Goal: Subscribe to service/newsletter

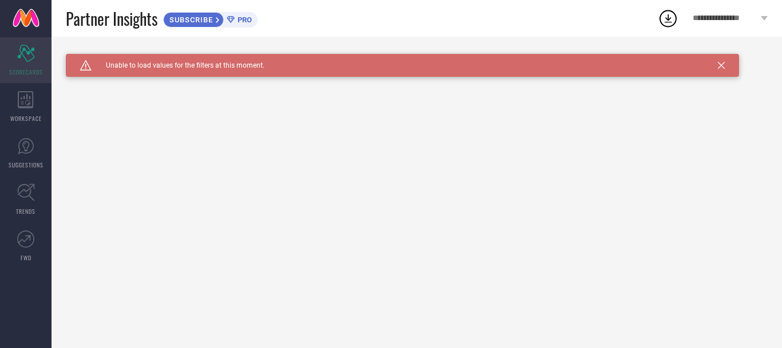
click at [29, 52] on icon at bounding box center [25, 53] width 17 height 17
click at [29, 109] on div "WORKSPACE" at bounding box center [26, 107] width 52 height 46
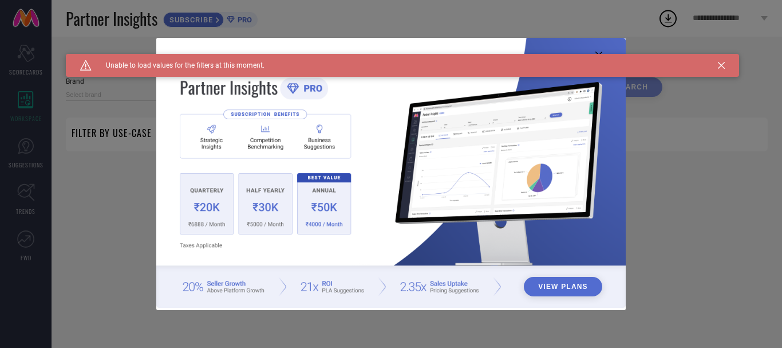
type input "1 STOP FASHION"
type input "All"
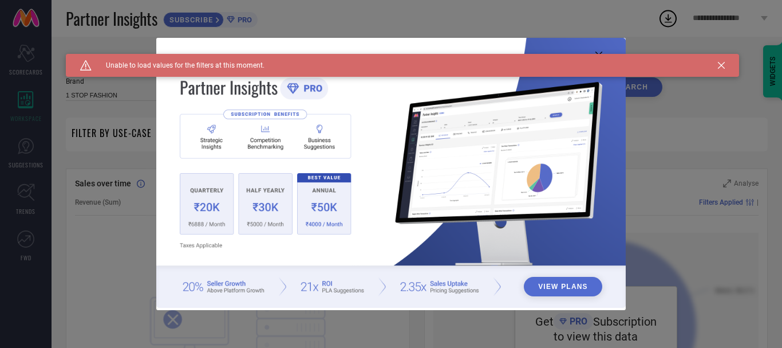
click at [697, 157] on div "View Plans" at bounding box center [391, 174] width 782 height 348
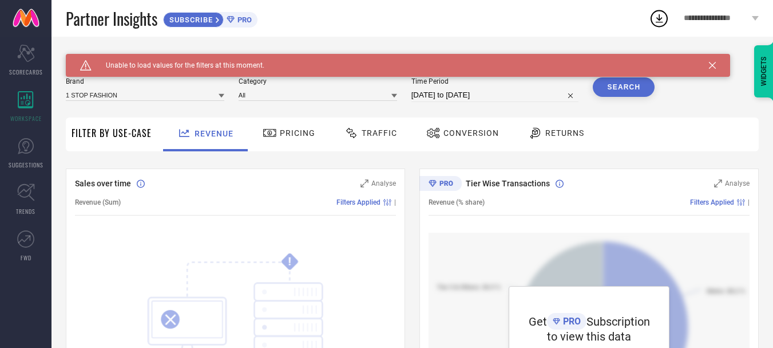
click at [711, 64] on icon at bounding box center [712, 65] width 7 height 7
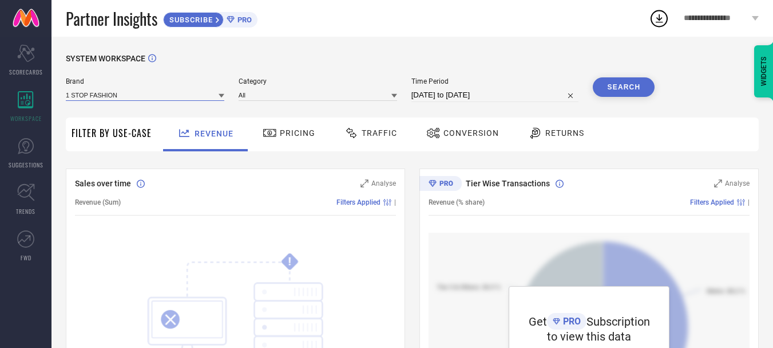
click at [115, 94] on input at bounding box center [145, 95] width 159 height 12
type input "lifetar"
drag, startPoint x: 228, startPoint y: 69, endPoint x: 223, endPoint y: 23, distance: 46.0
click at [228, 62] on div "SYSTEM WORKSPACE" at bounding box center [412, 65] width 693 height 23
click at [203, 18] on span "SUBSCRIBE" at bounding box center [190, 19] width 52 height 9
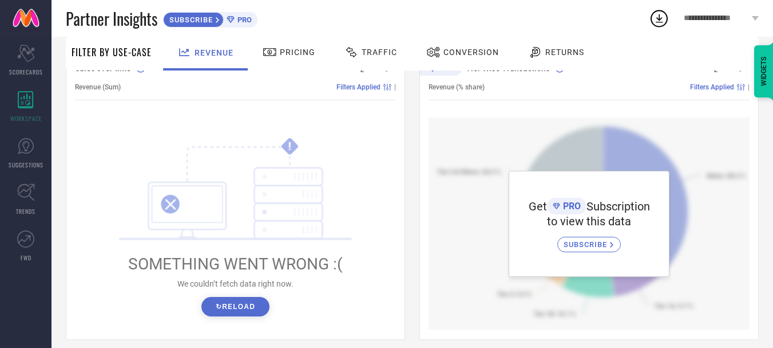
scroll to position [172, 0]
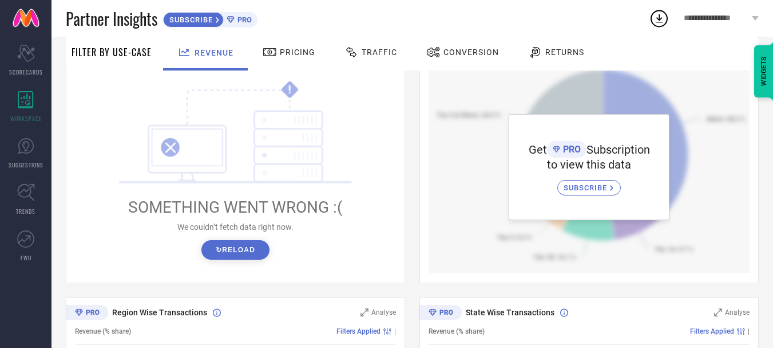
click at [226, 250] on button "↻ Reload" at bounding box center [236, 249] width 68 height 19
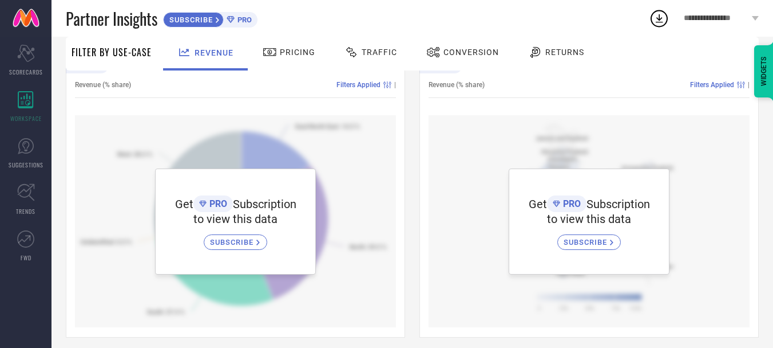
scroll to position [425, 0]
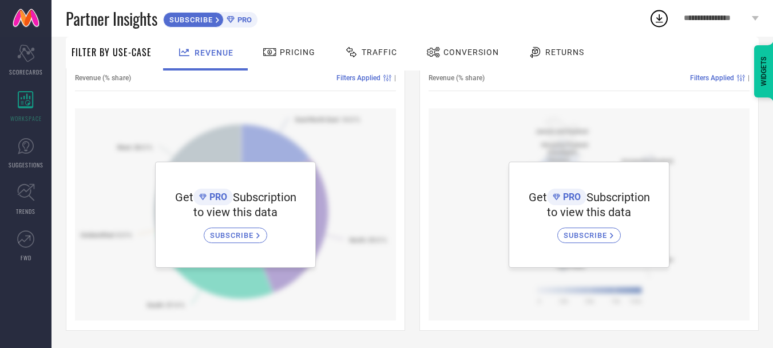
click at [225, 231] on span "SUBSCRIBE" at bounding box center [233, 235] width 46 height 9
